Goal: Information Seeking & Learning: Learn about a topic

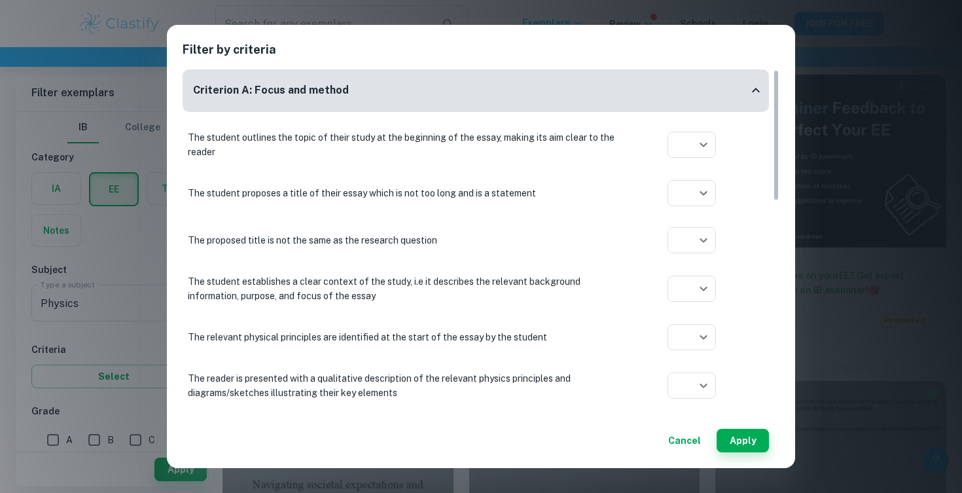
scroll to position [104, 0]
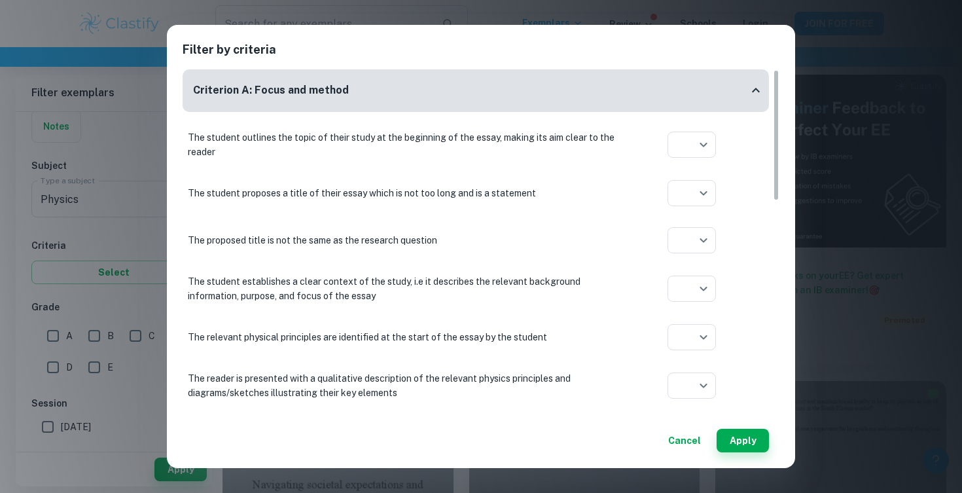
click at [685, 446] on button "Cancel" at bounding box center [684, 441] width 43 height 24
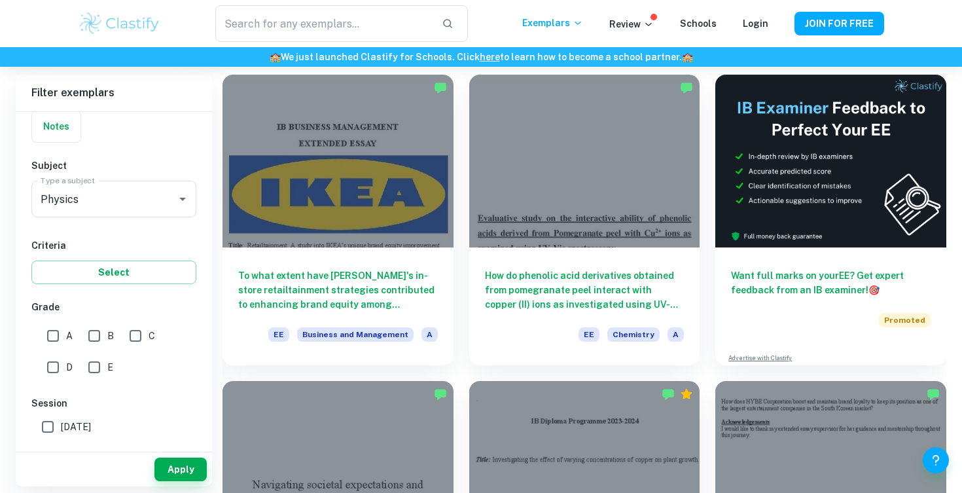
click at [52, 336] on input "A" at bounding box center [53, 336] width 26 height 26
checkbox input "true"
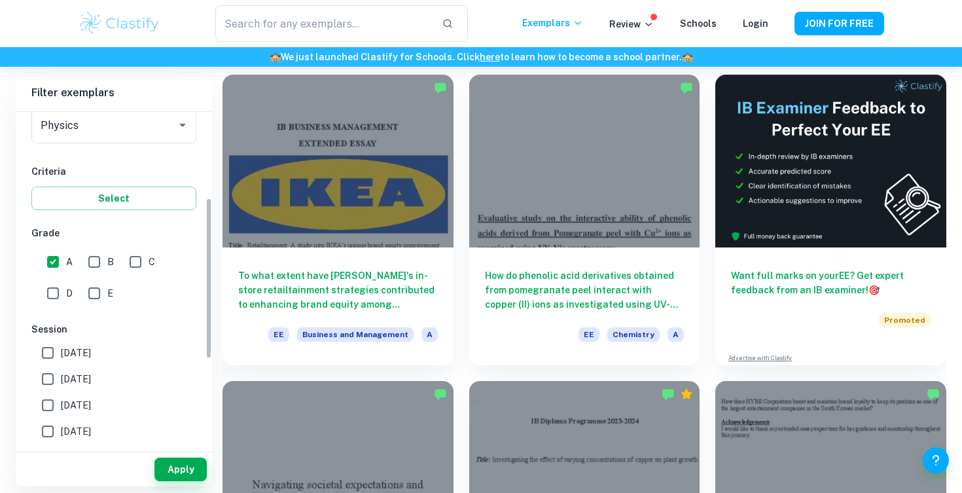
scroll to position [178, 0]
click at [92, 264] on input "B" at bounding box center [94, 262] width 26 height 26
checkbox input "true"
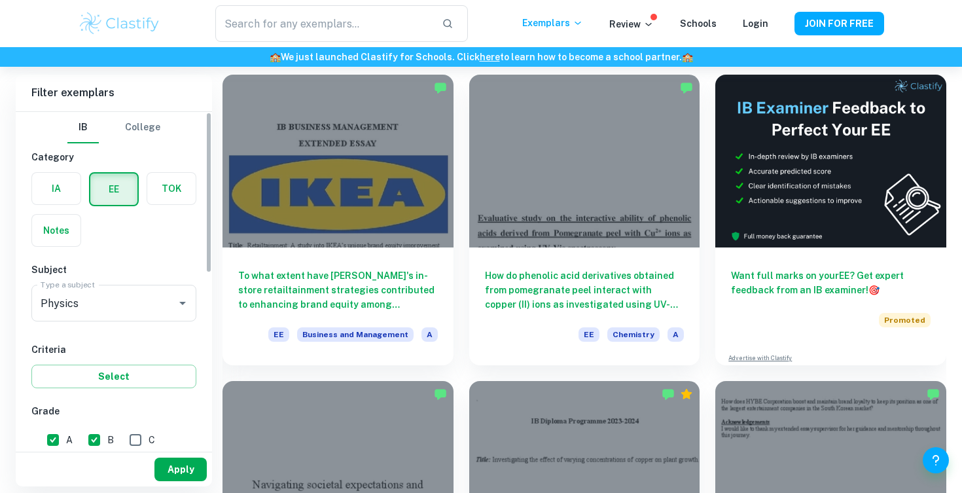
scroll to position [0, 0]
click at [177, 469] on button "Apply" at bounding box center [181, 470] width 52 height 24
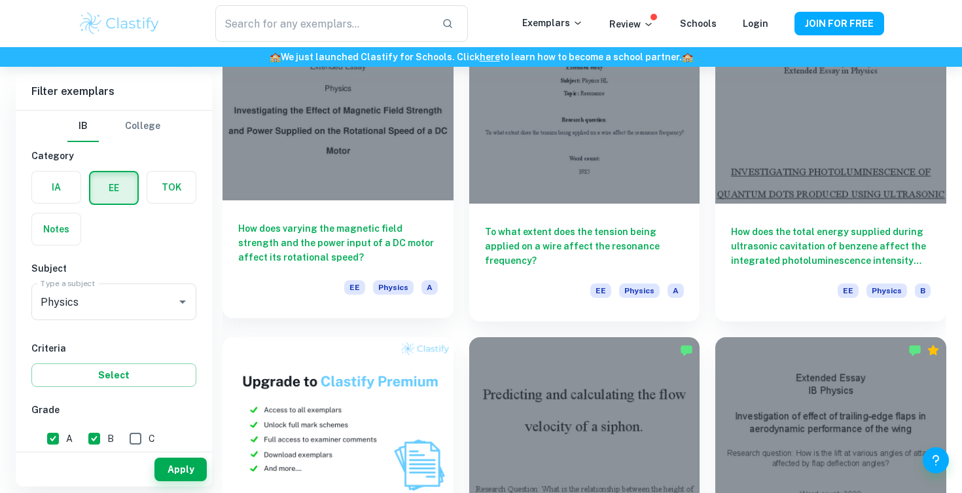
scroll to position [444, 0]
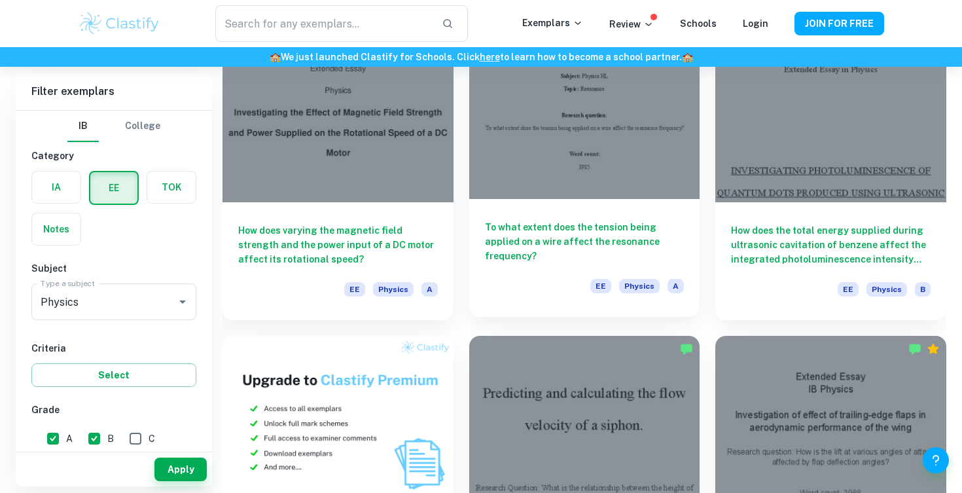
click at [604, 230] on h6 "To what extent does the tension being applied on a wire affect the resonance fr…" at bounding box center [585, 241] width 200 height 43
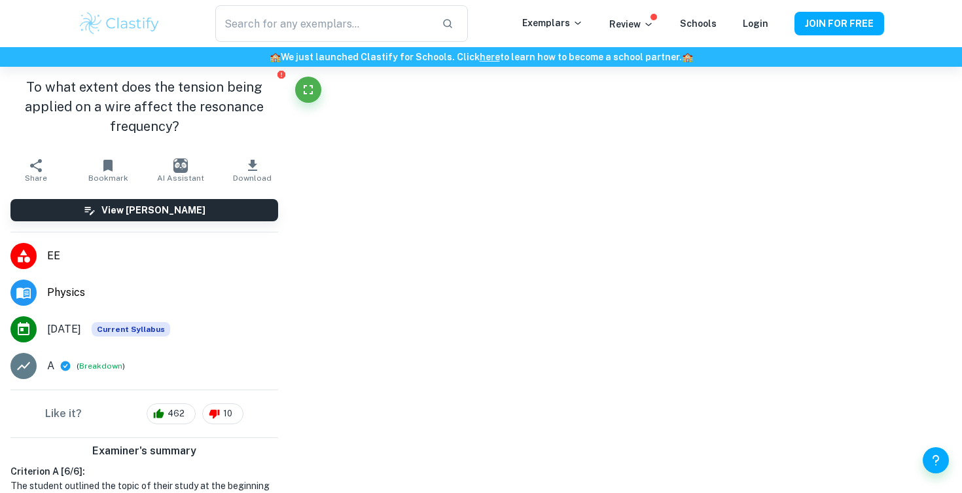
drag, startPoint x: 660, startPoint y: 10, endPoint x: 747, endPoint y: 208, distance: 215.4
click at [747, 208] on main "Correct Criterion A The student outlines the topic of their study at the beginn…" at bounding box center [626, 280] width 674 height 426
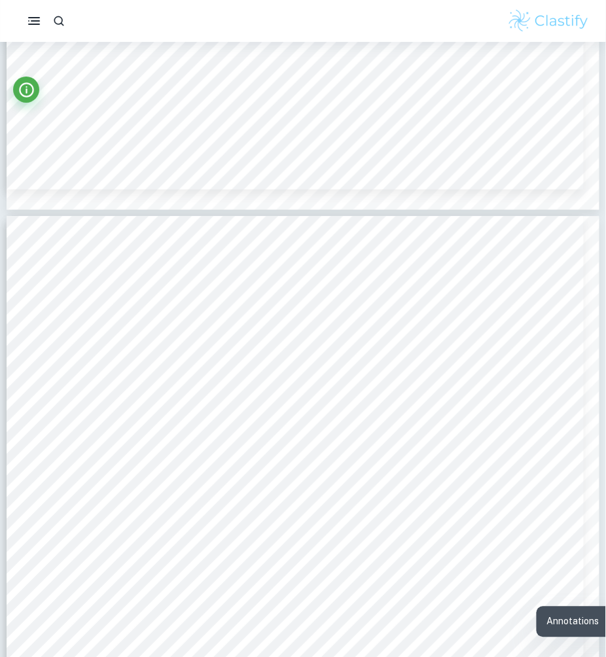
scroll to position [3067, 0]
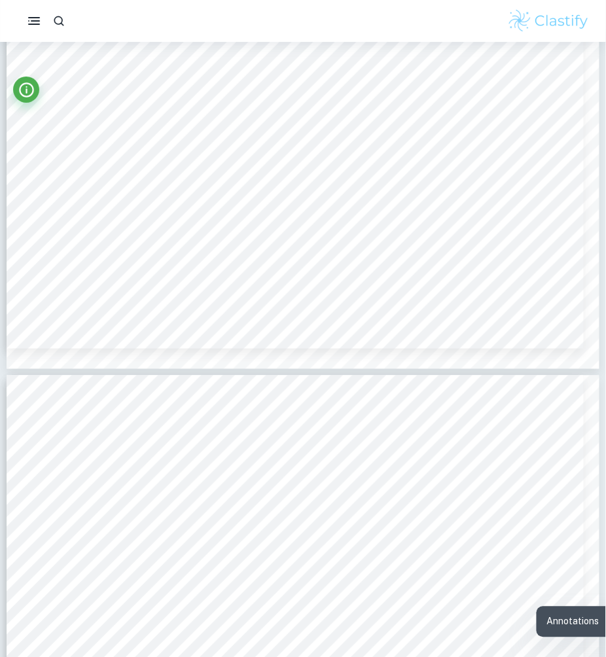
type input "5"
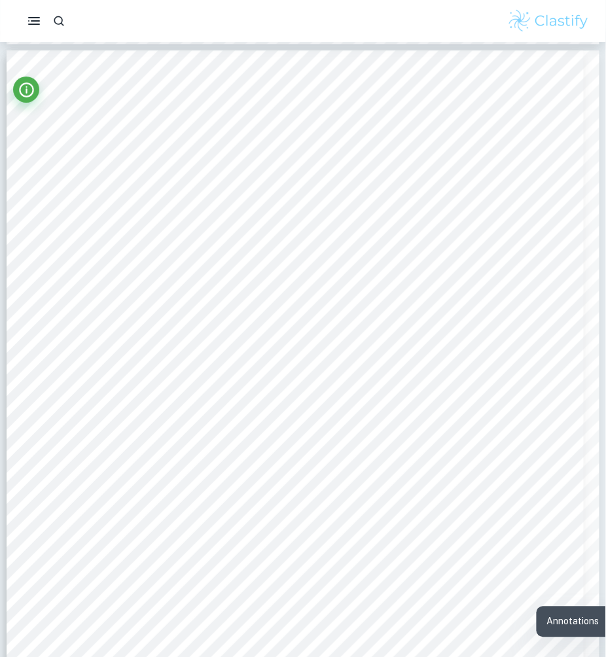
scroll to position [3248, 0]
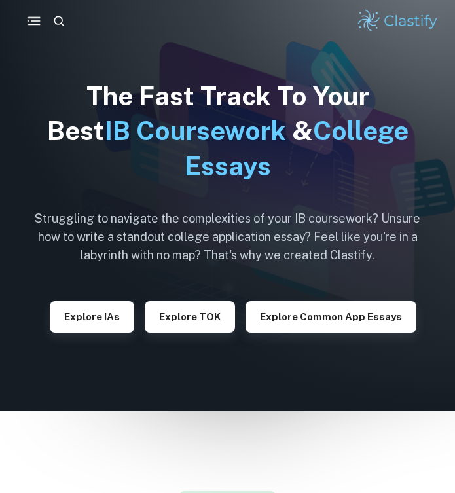
click at [38, 24] on rect "button" at bounding box center [34, 24] width 12 height 1
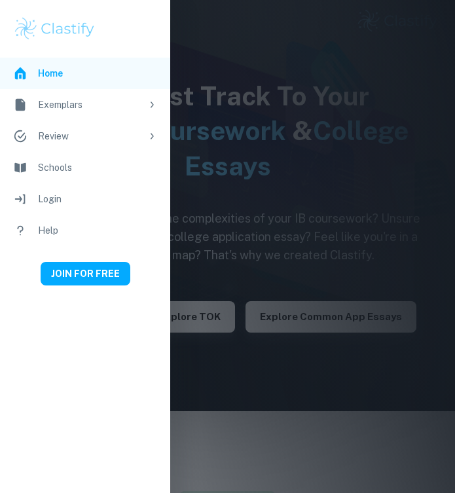
click at [90, 102] on div "Exemplars" at bounding box center [89, 105] width 103 height 14
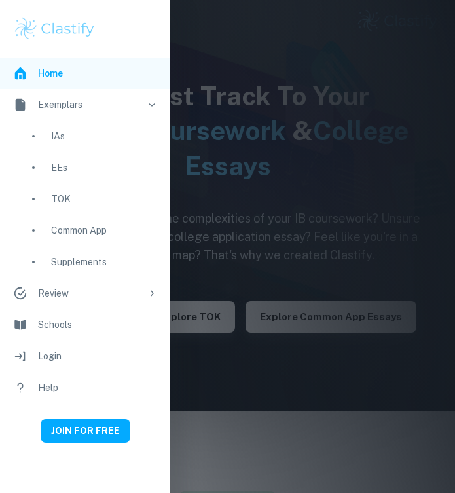
click at [62, 172] on div "EEs" at bounding box center [104, 167] width 106 height 14
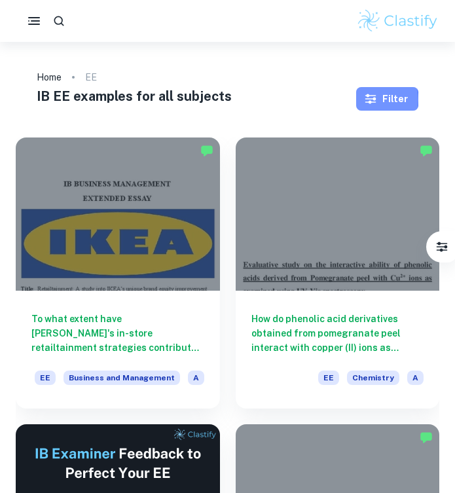
click at [373, 100] on icon "button" at bounding box center [370, 98] width 13 height 13
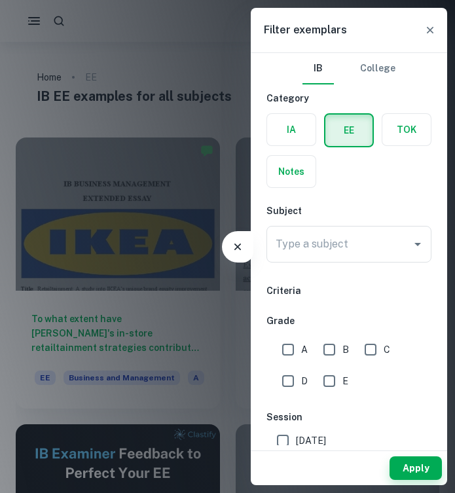
click at [333, 237] on div "Type a subject Type a subject" at bounding box center [348, 244] width 165 height 37
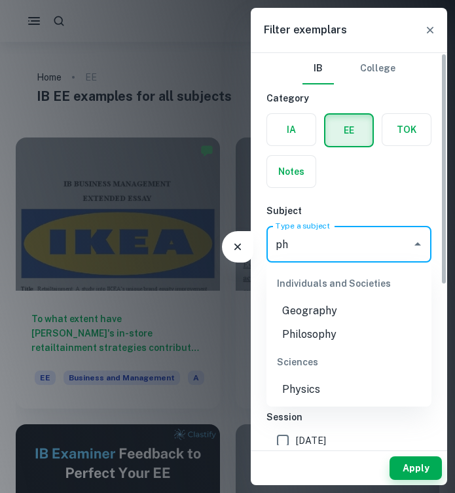
click at [316, 390] on li "Physics" at bounding box center [348, 390] width 165 height 24
type input "Physics"
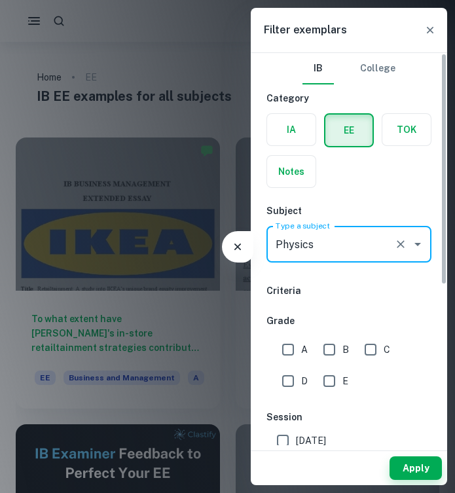
click at [287, 349] on input "A" at bounding box center [288, 349] width 26 height 26
checkbox input "true"
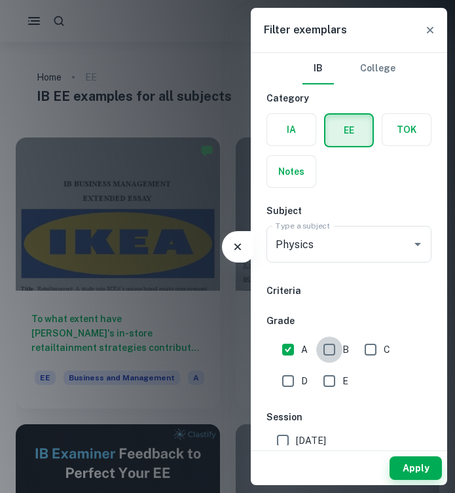
click at [319, 349] on input "B" at bounding box center [329, 349] width 26 height 26
checkbox input "true"
click at [409, 463] on button "Apply" at bounding box center [416, 468] width 52 height 24
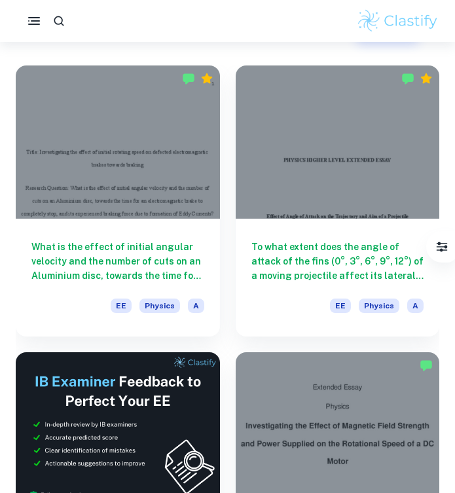
scroll to position [79, 0]
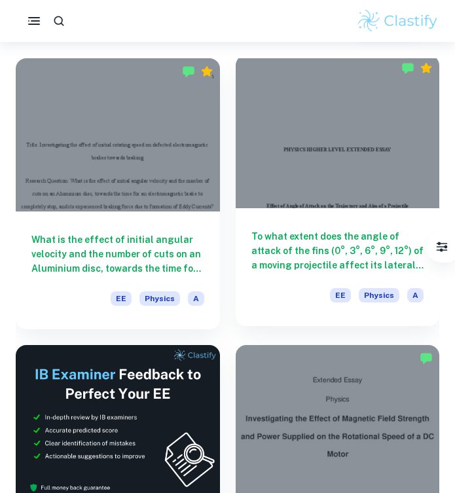
click at [328, 251] on h6 "To what extent does the angle of attack of the fins (0°, 3°, 6°, 9°, 12°) of a …" at bounding box center [337, 250] width 173 height 43
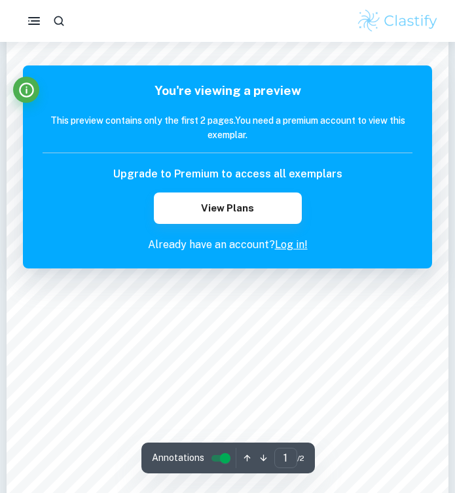
scroll to position [4, 0]
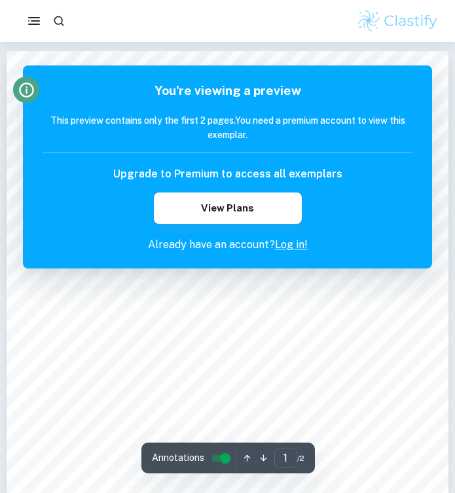
click at [24, 90] on icon "Info" at bounding box center [27, 90] width 18 height 18
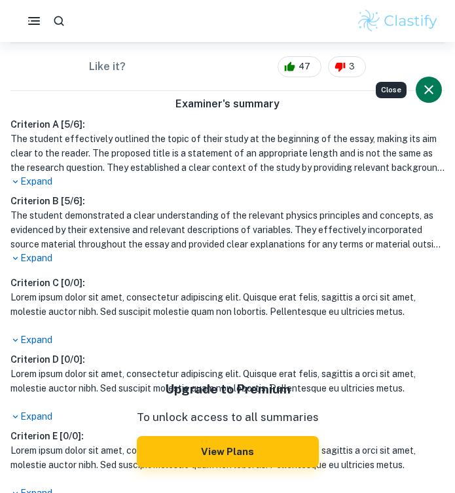
scroll to position [282, 0]
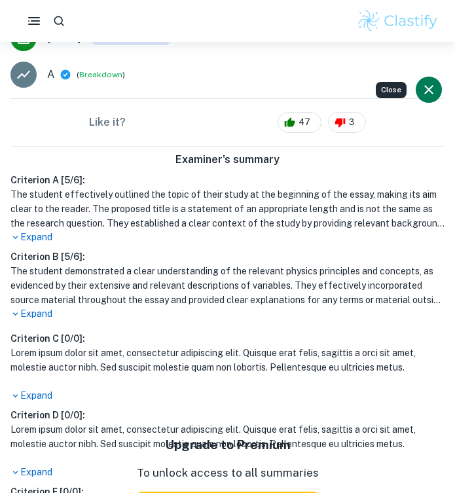
click at [429, 92] on icon "Close" at bounding box center [429, 90] width 16 height 16
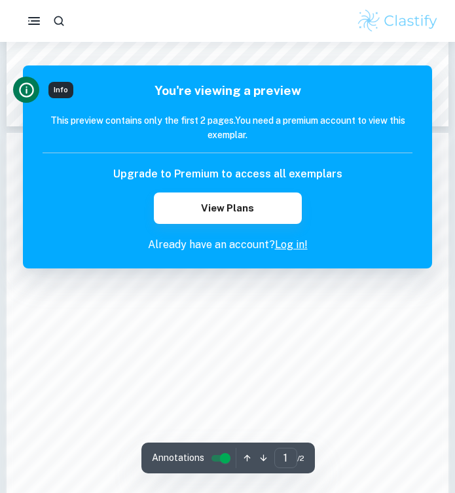
scroll to position [453, 0]
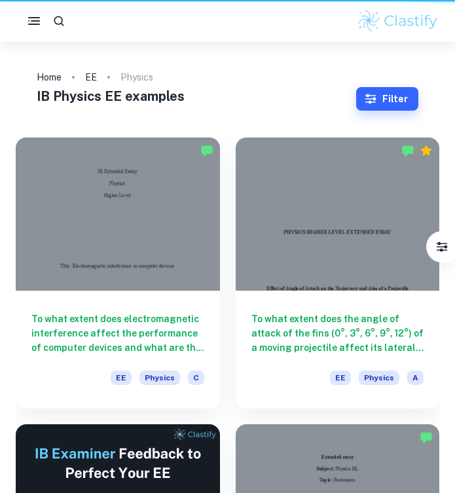
type input "Physics"
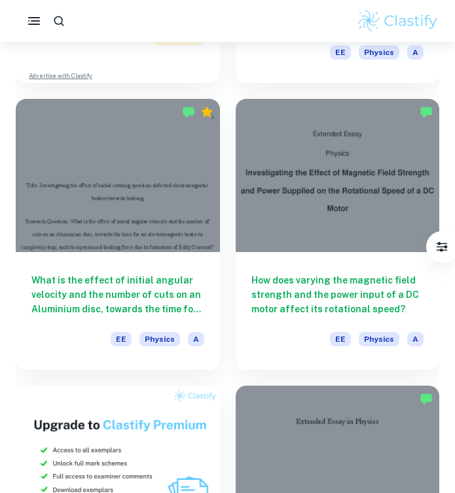
scroll to position [611, 0]
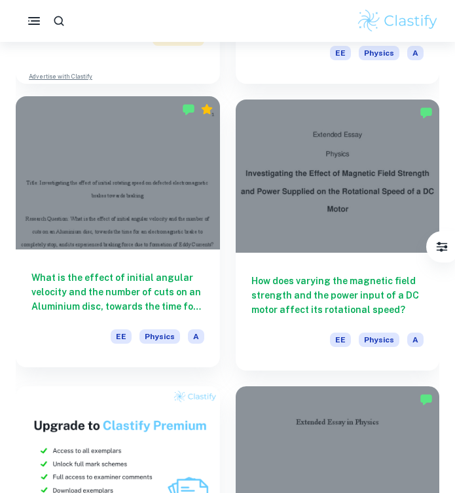
click at [150, 288] on h6 "What is the effect of initial angular velocity and the number of cuts on an Alu…" at bounding box center [117, 291] width 173 height 43
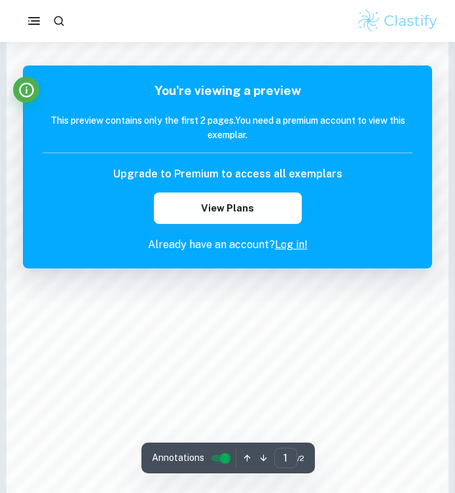
scroll to position [718, 0]
